Goal: Task Accomplishment & Management: Use online tool/utility

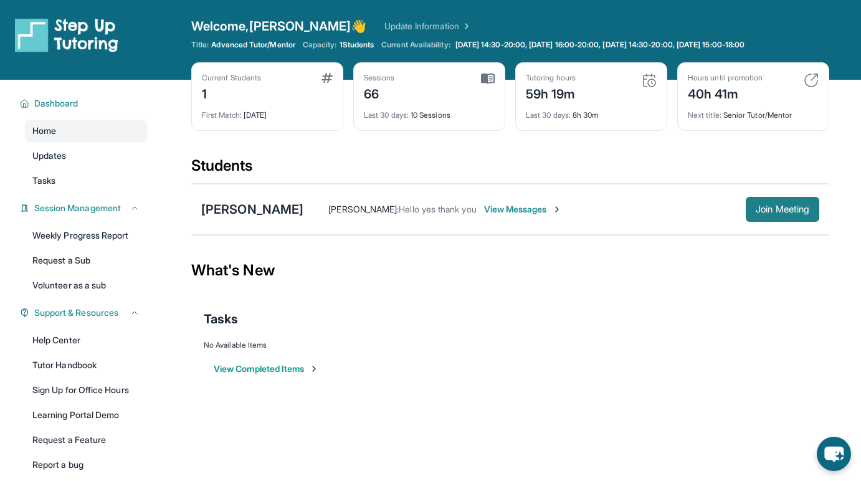
click at [774, 206] on span "Join Meeting" at bounding box center [783, 209] width 54 height 7
